Goal: Navigation & Orientation: Find specific page/section

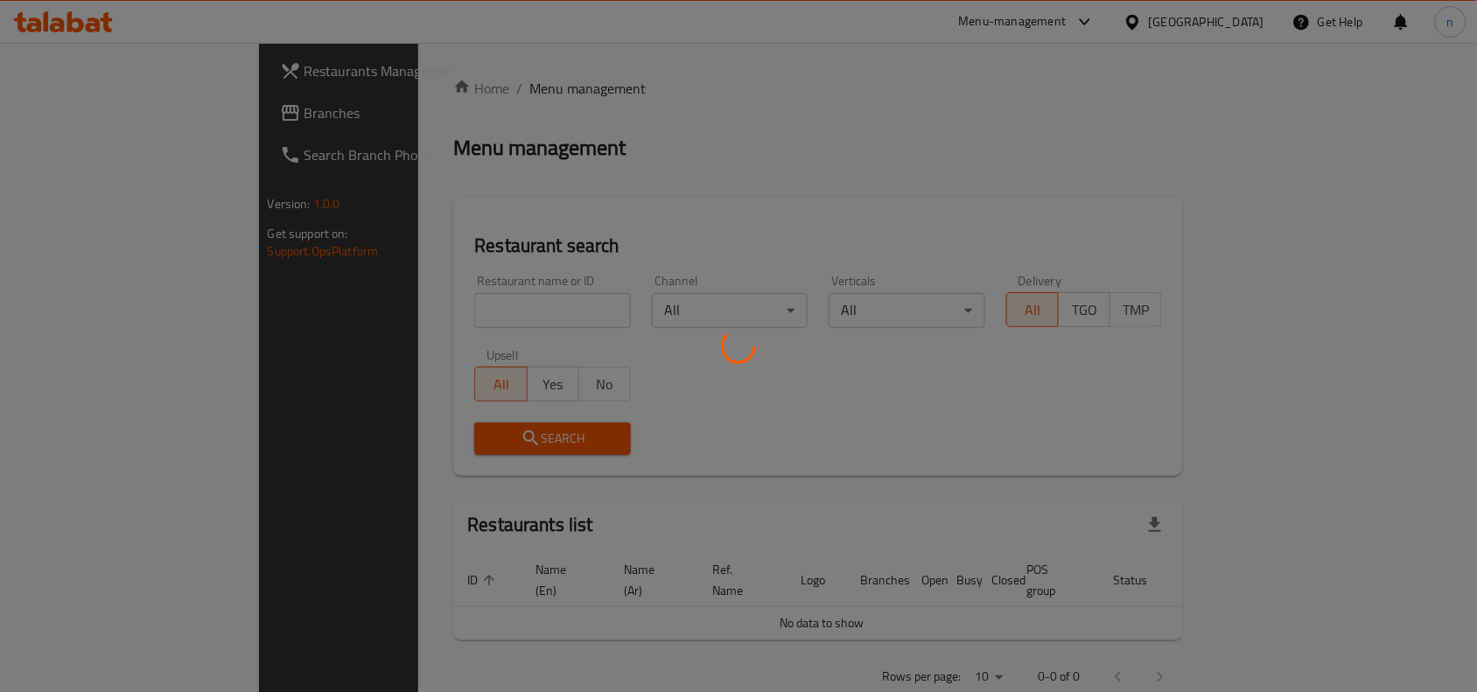
click at [67, 121] on div at bounding box center [738, 346] width 1477 height 692
click at [70, 119] on div at bounding box center [738, 346] width 1477 height 692
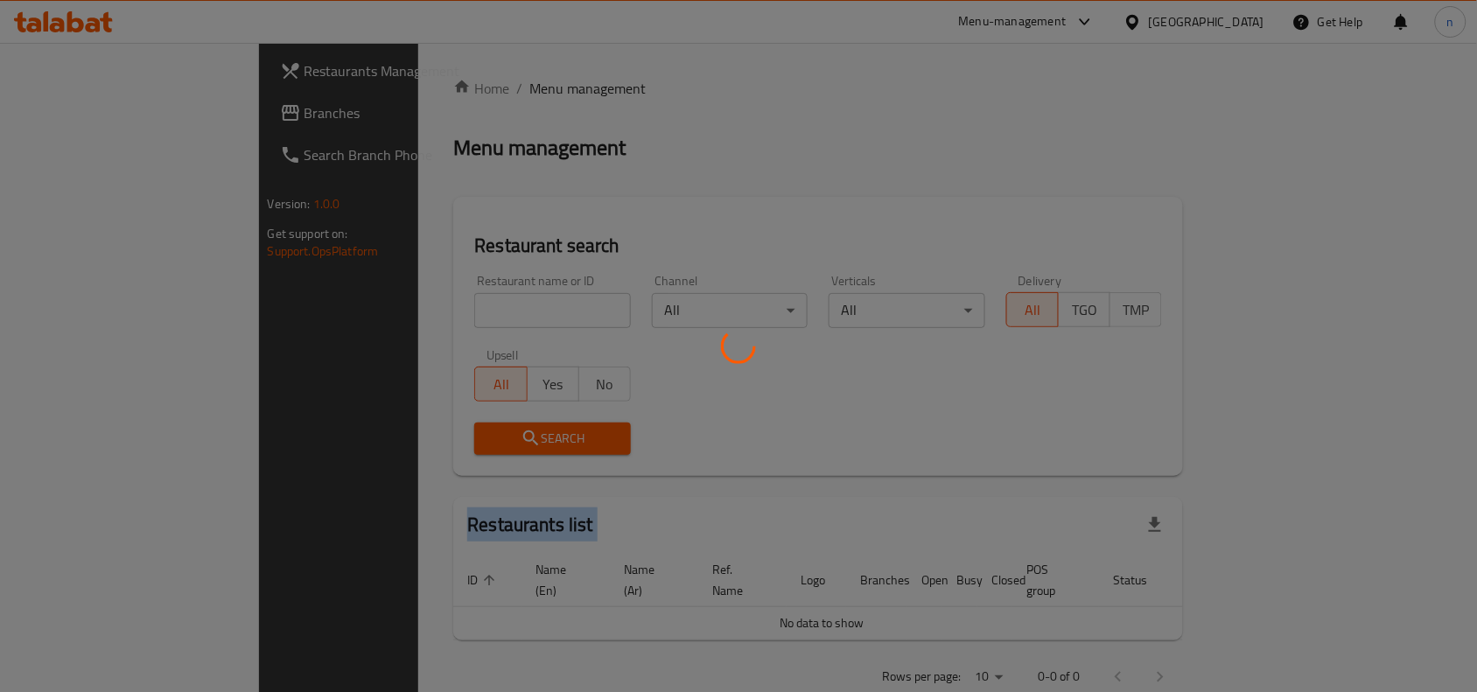
click at [70, 119] on div at bounding box center [738, 346] width 1477 height 692
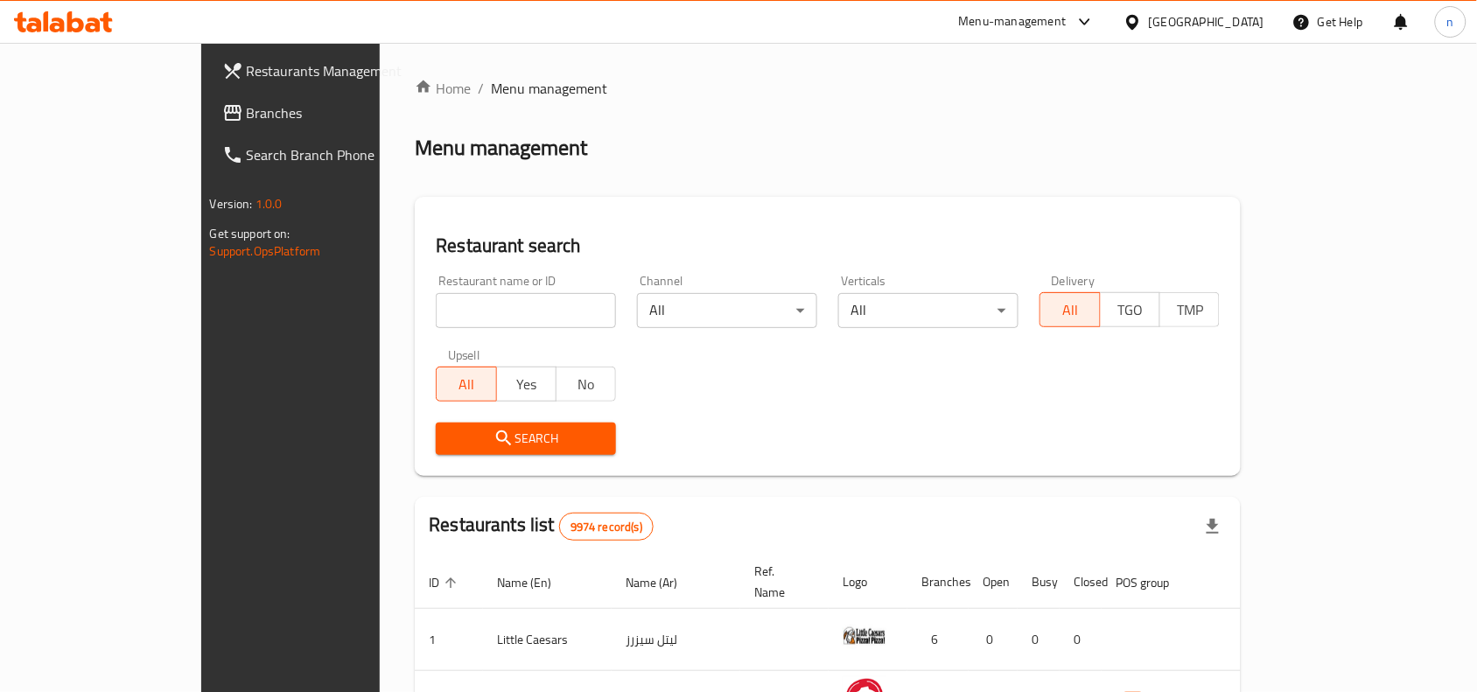
click at [605, 119] on div "Home / Menu management Menu management Restaurant search Restaurant name or ID …" at bounding box center [828, 613] width 826 height 1070
click at [247, 116] on span "Branches" at bounding box center [340, 112] width 187 height 21
